Goal: Task Accomplishment & Management: Manage account settings

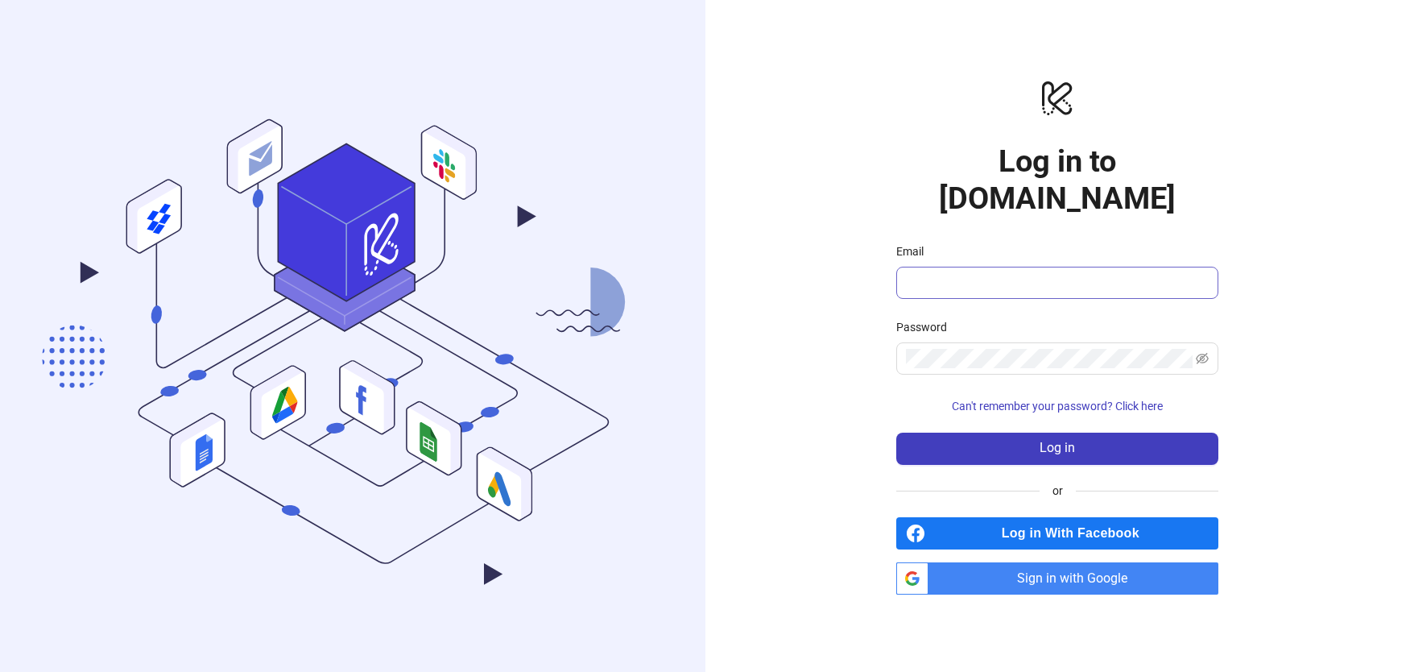
click at [1022, 273] on span at bounding box center [1057, 283] width 322 height 32
click at [1032, 273] on input "Email" at bounding box center [1056, 282] width 300 height 19
type input "**********"
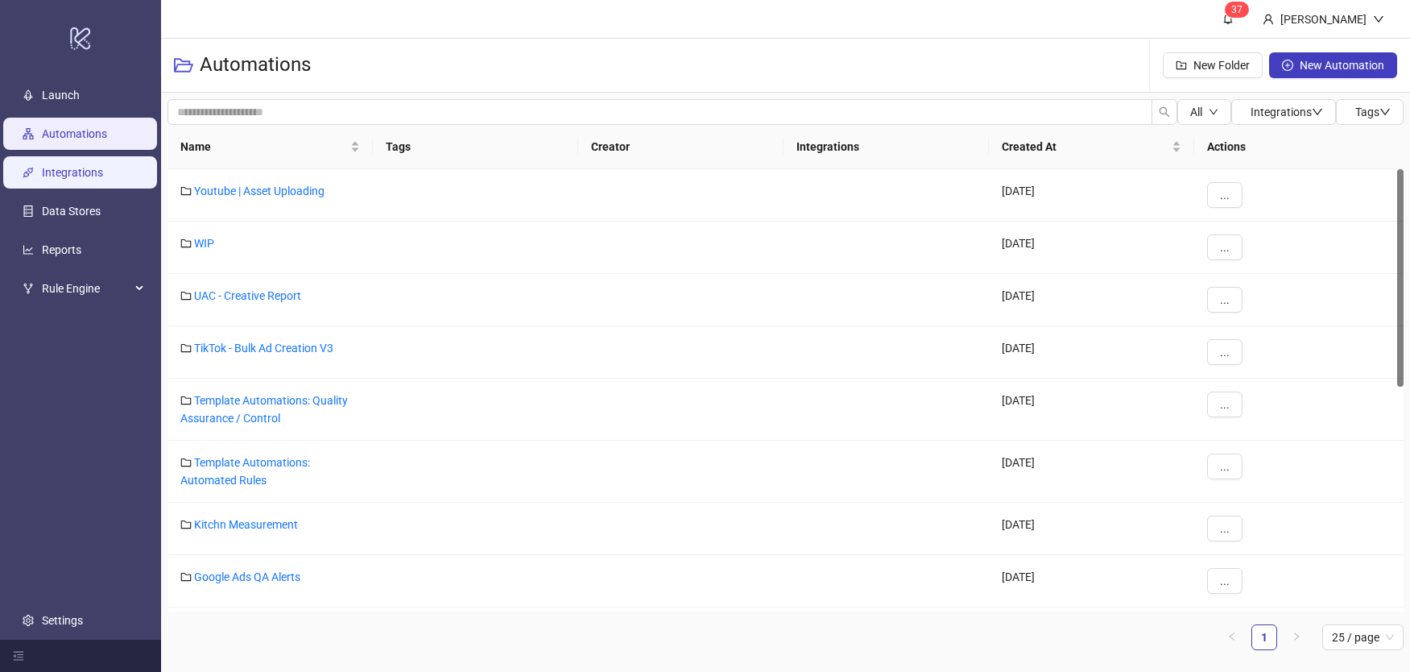
click at [101, 179] on link "Integrations" at bounding box center [72, 172] width 61 height 13
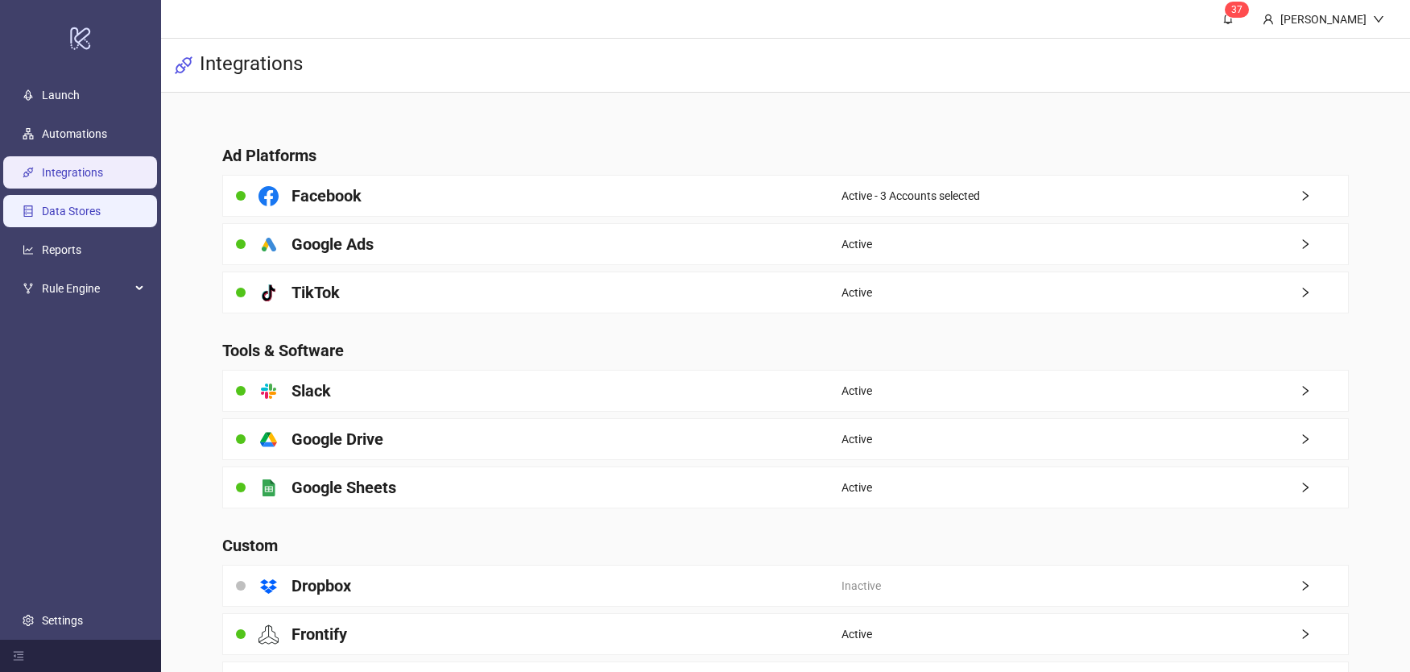
click at [88, 209] on link "Data Stores" at bounding box center [71, 211] width 59 height 13
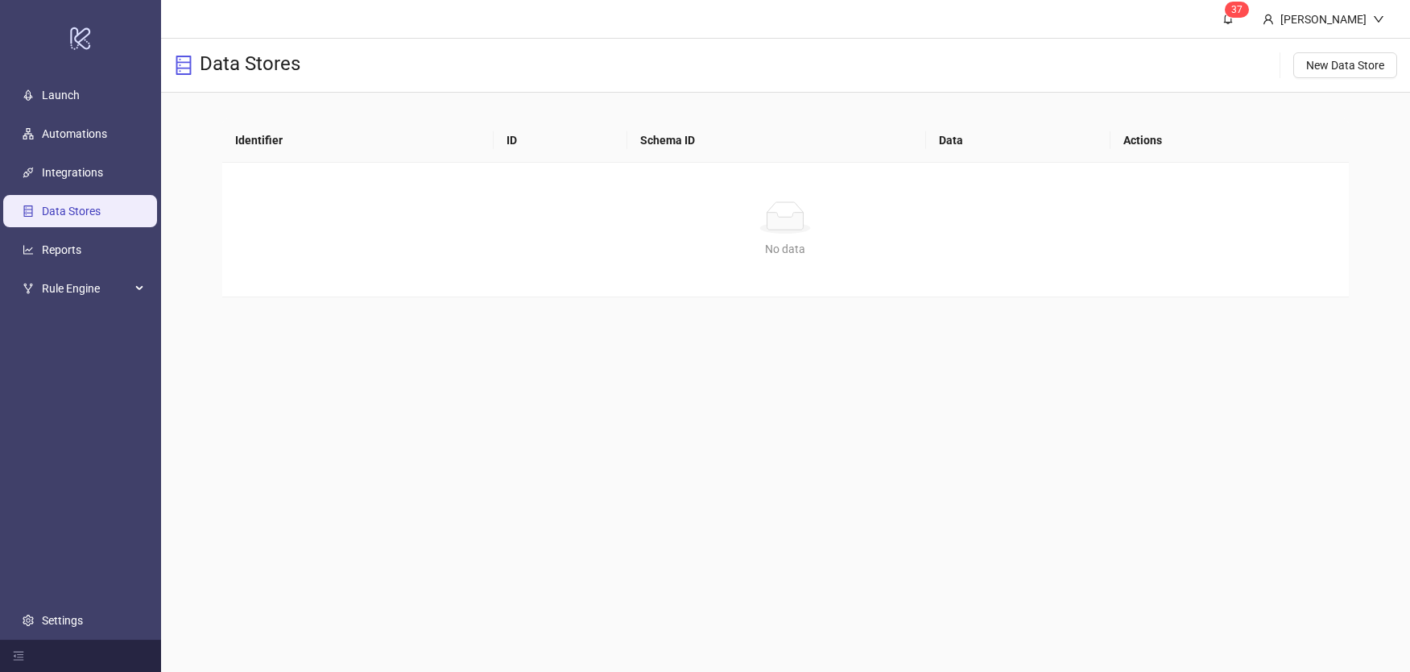
click at [102, 188] on ul "Launch Automations Integrations Data Stores Reports Rule Engine Settings" at bounding box center [80, 358] width 161 height 564
click at [103, 179] on link "Integrations" at bounding box center [72, 172] width 61 height 13
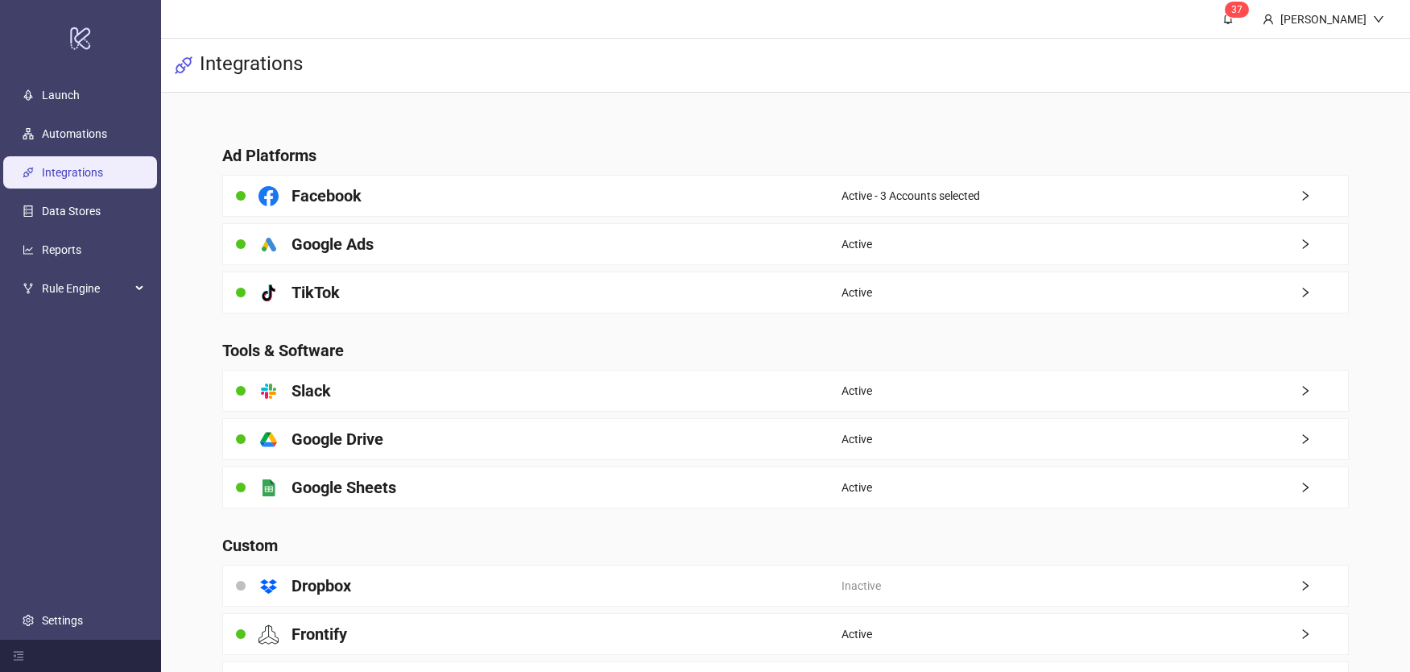
click at [539, 265] on main "Ad Platforms Facebook Active - 3 Accounts selected platform/google_ads Google A…" at bounding box center [785, 414] width 1153 height 643
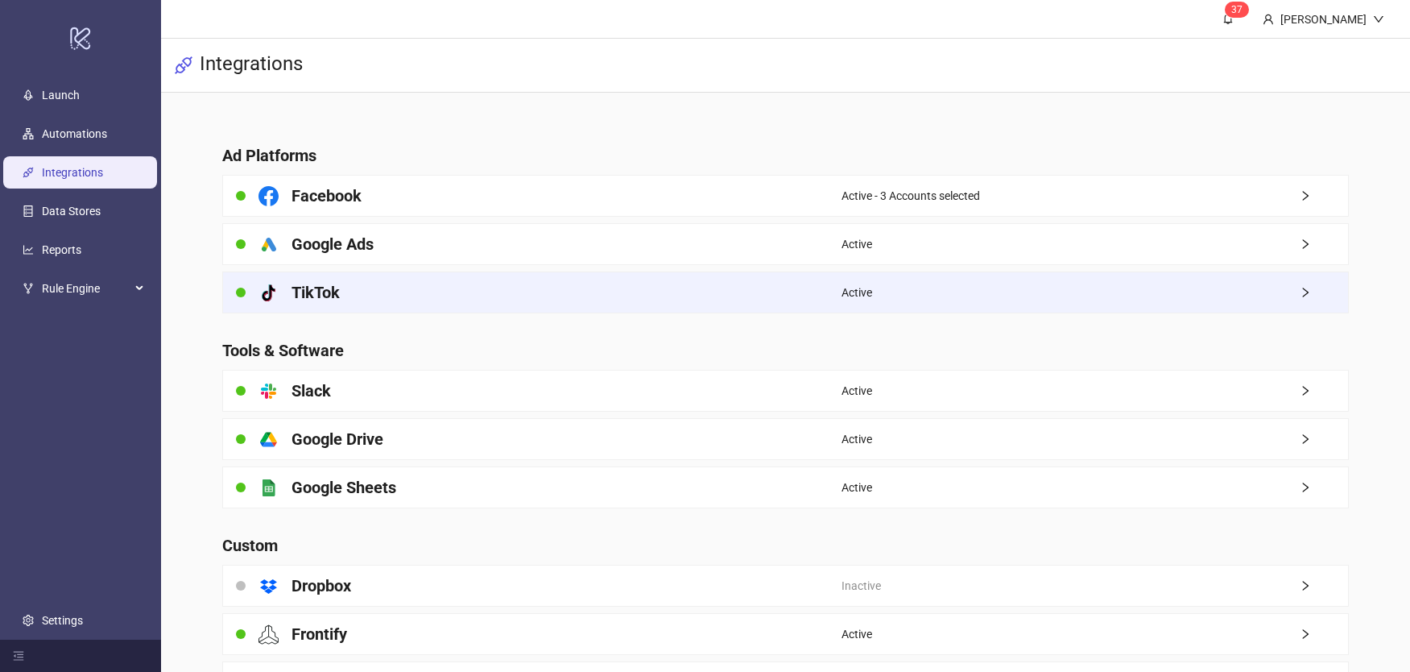
click at [539, 275] on div "platform/tik_tok TikTok" at bounding box center [532, 292] width 619 height 40
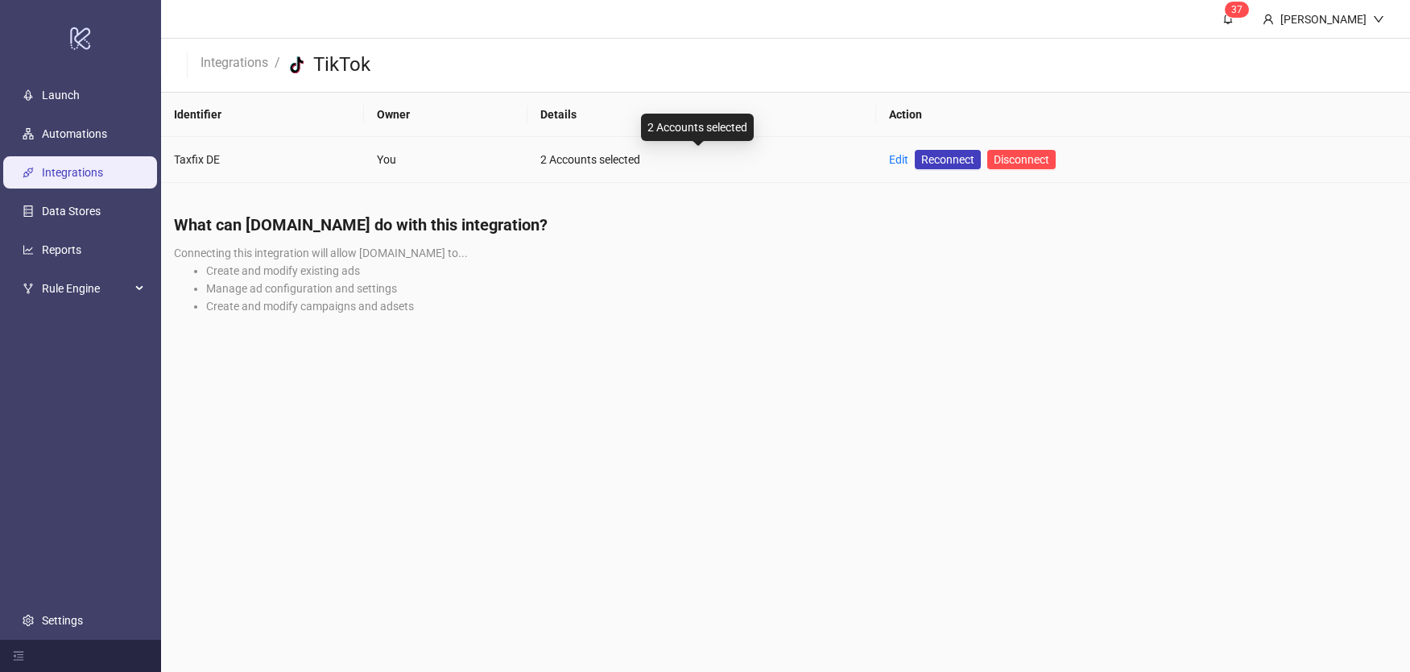
click at [633, 158] on div "2 Accounts selected" at bounding box center [701, 160] width 323 height 18
click at [890, 159] on link "Edit" at bounding box center [898, 159] width 19 height 13
click at [316, 387] on main "3 7 [PERSON_NAME] Integrations / platform/tik_tok TikTok Identifier Owner Detai…" at bounding box center [785, 336] width 1249 height 672
